Goal: Check status: Check status

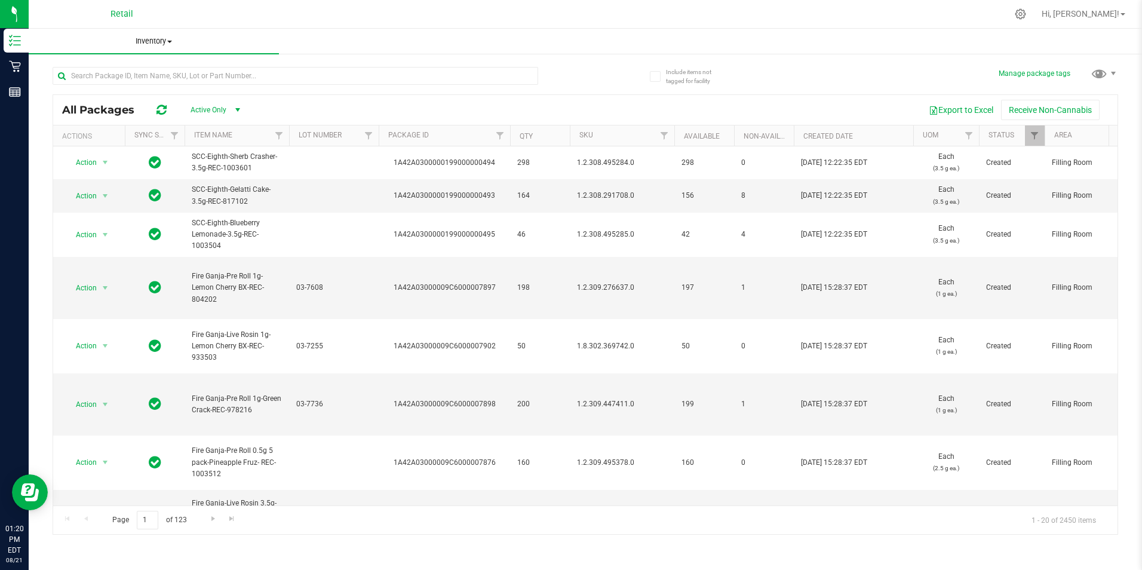
click at [167, 41] on span "Inventory" at bounding box center [154, 41] width 250 height 11
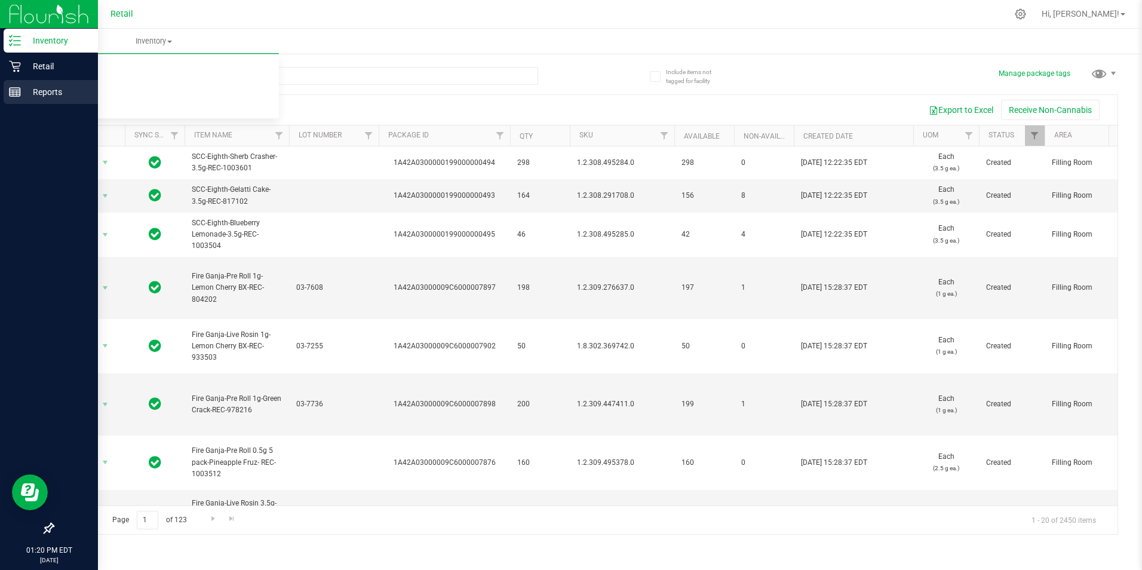
click at [28, 90] on p "Reports" at bounding box center [57, 92] width 72 height 14
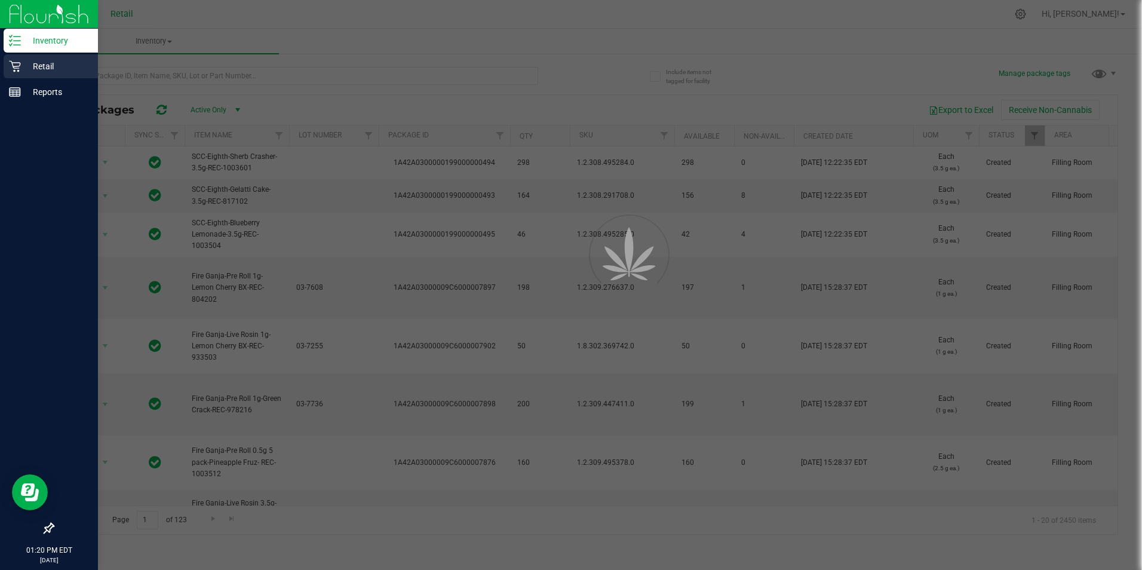
click at [59, 69] on p "Retail" at bounding box center [57, 66] width 72 height 14
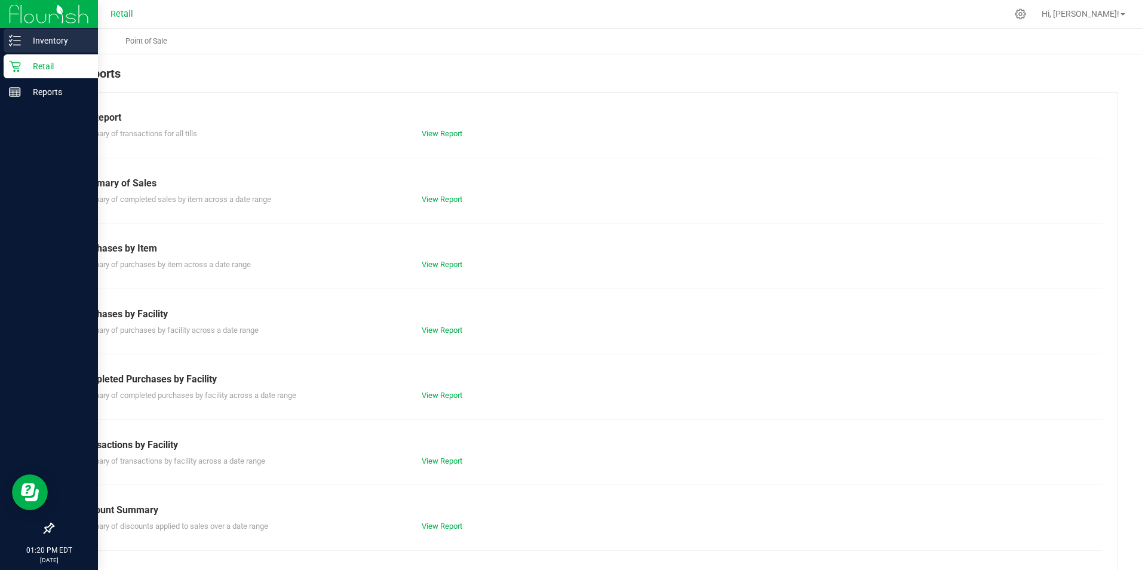
click at [39, 49] on div "Inventory" at bounding box center [51, 41] width 94 height 24
click at [20, 99] on div "Reports" at bounding box center [51, 92] width 94 height 24
click at [92, 50] on div "Inventory" at bounding box center [51, 41] width 94 height 24
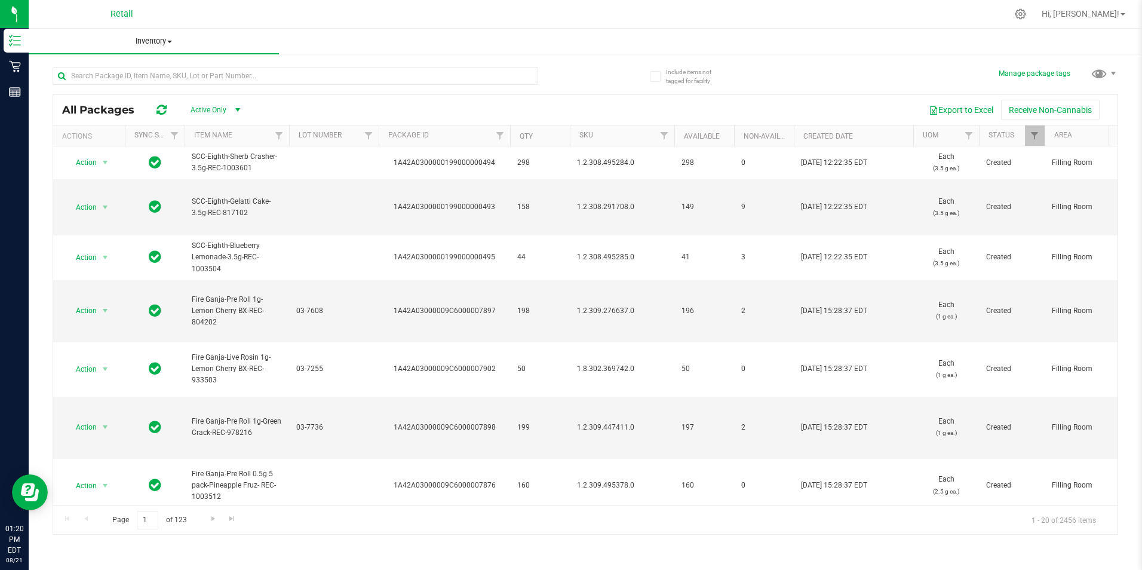
click at [149, 40] on span "Inventory" at bounding box center [154, 41] width 250 height 11
click at [146, 73] on li "All packages" at bounding box center [154, 72] width 250 height 14
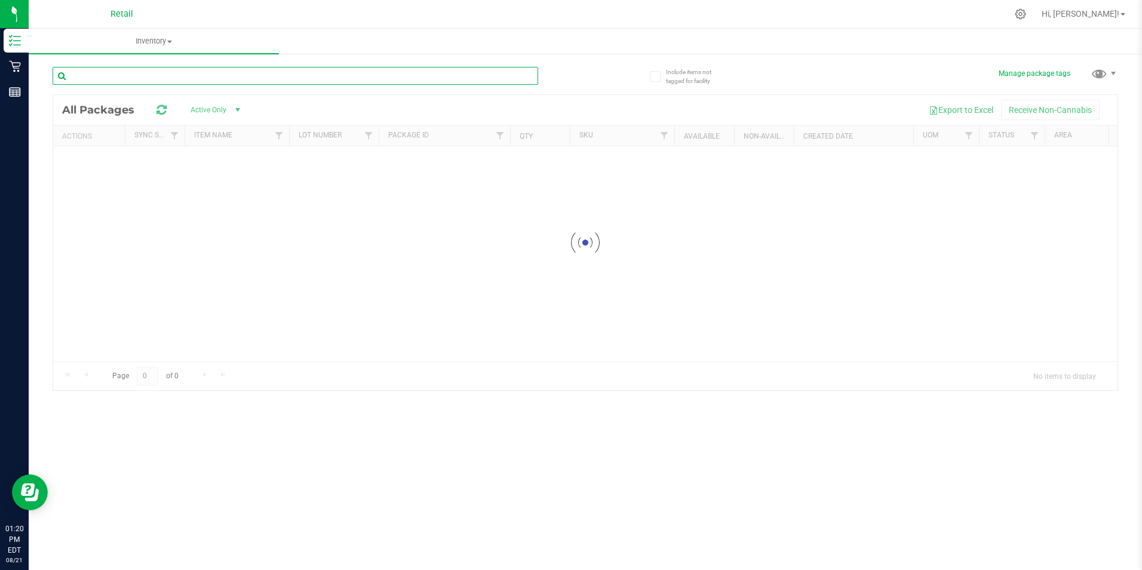
click at [146, 72] on div "Inventory All packages All inventory Waste log Include items not tagged for fac…" at bounding box center [586, 299] width 1114 height 541
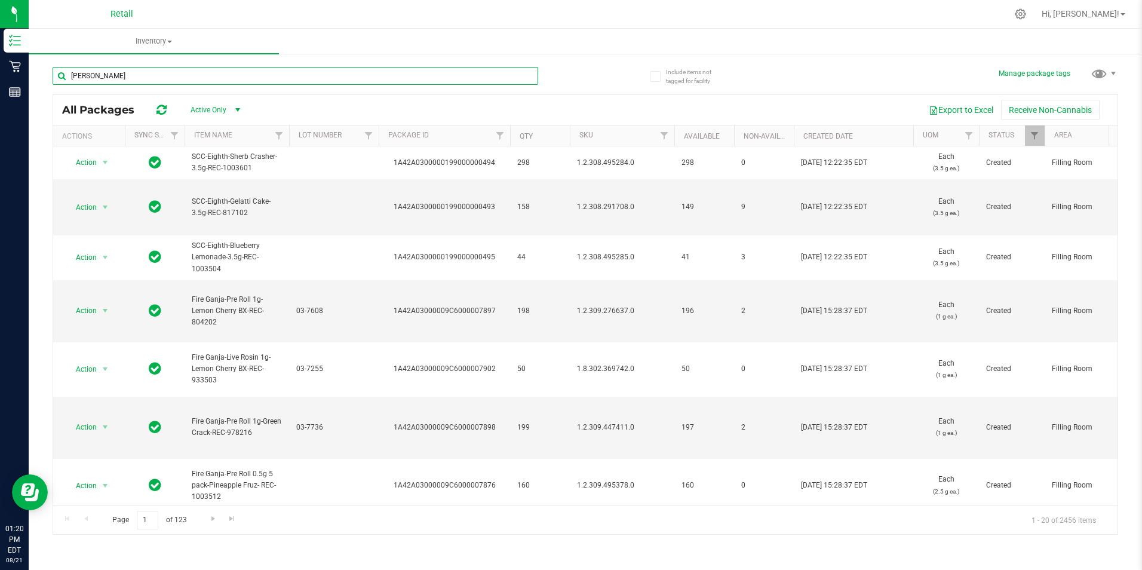
type input "barnes"
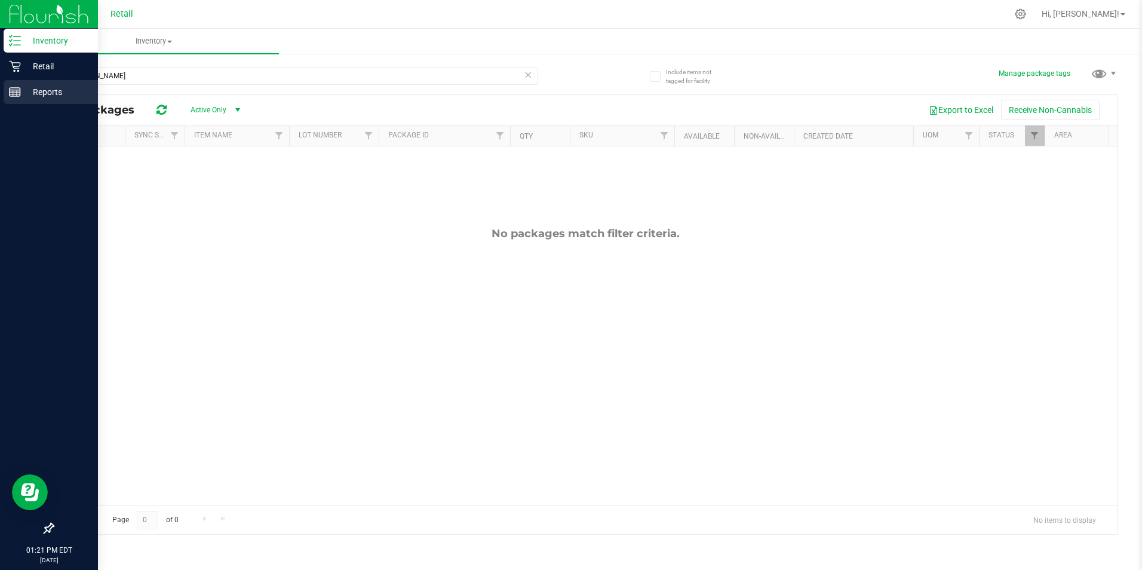
click at [0, 96] on html "Inventory Retail Reports 01:21 PM EDT 08/21/2025 08/21 Retail Hi, Brayam! Inven…" at bounding box center [571, 285] width 1142 height 570
click at [19, 69] on icon at bounding box center [15, 66] width 12 height 12
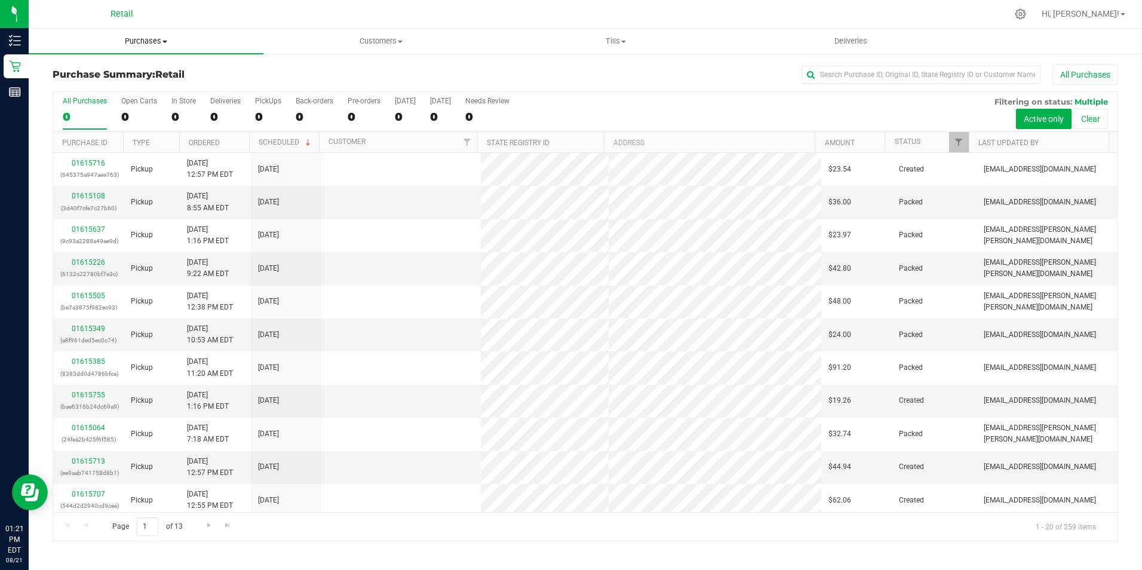
click at [151, 35] on uib-tab-heading "Purchases Summary of purchases Fulfillment All purchases" at bounding box center [146, 41] width 235 height 25
click at [154, 77] on li "Summary of purchases" at bounding box center [146, 72] width 235 height 14
click at [857, 76] on input "text" at bounding box center [921, 75] width 239 height 18
type input "barnes"
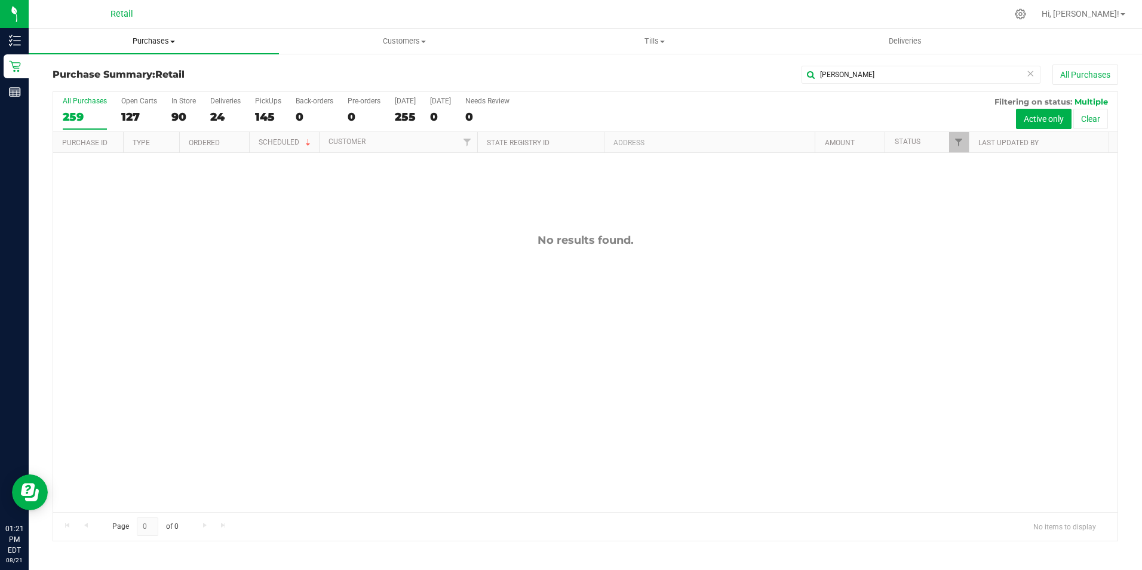
click at [206, 32] on uib-tab-heading "Purchases Summary of purchases Fulfillment All purchases" at bounding box center [154, 41] width 250 height 25
click at [166, 68] on li "Summary of purchases" at bounding box center [154, 72] width 250 height 14
